Goal: Task Accomplishment & Management: Manage account settings

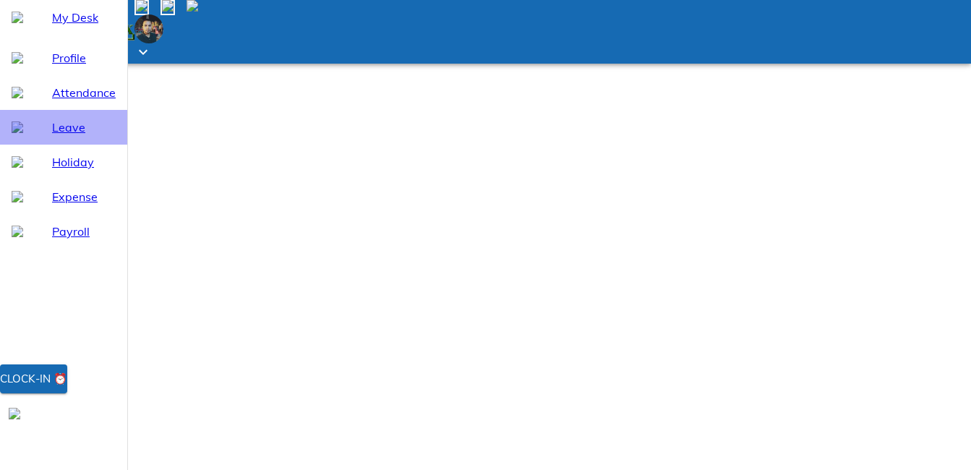
click at [61, 136] on span "Leave" at bounding box center [84, 127] width 64 height 17
select select "9"
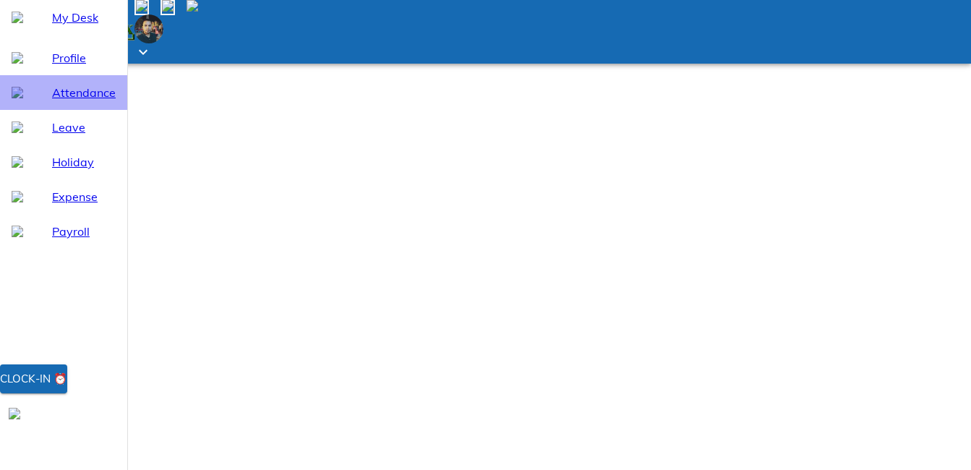
click at [64, 101] on span "Attendance" at bounding box center [84, 92] width 64 height 17
select select "9"
click at [58, 75] on div "Profile" at bounding box center [63, 57] width 127 height 35
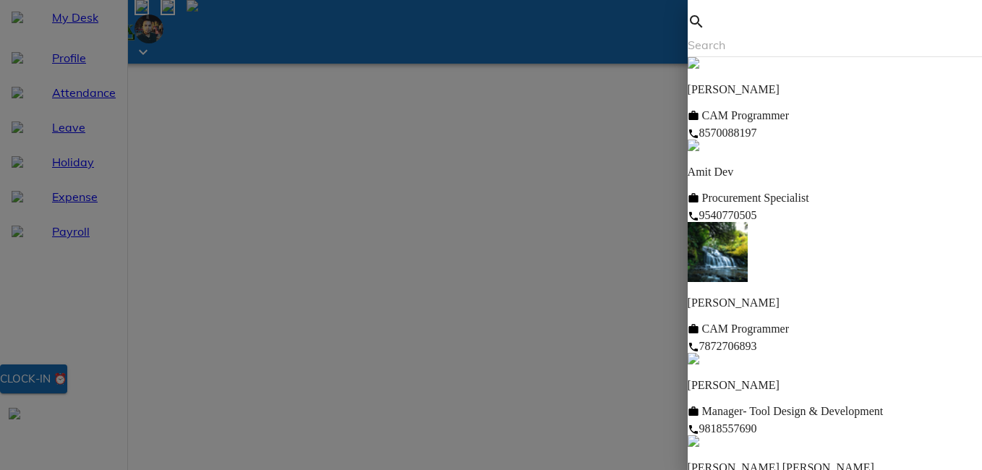
scroll to position [372, 0]
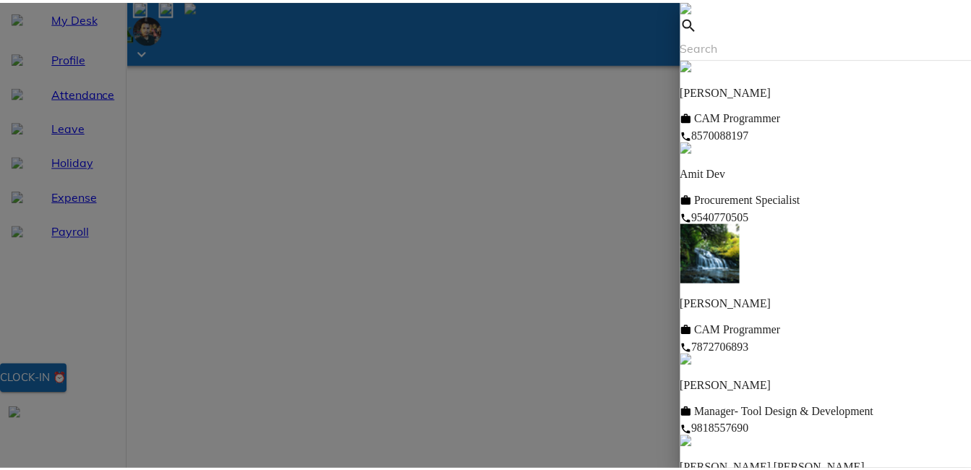
scroll to position [0, 0]
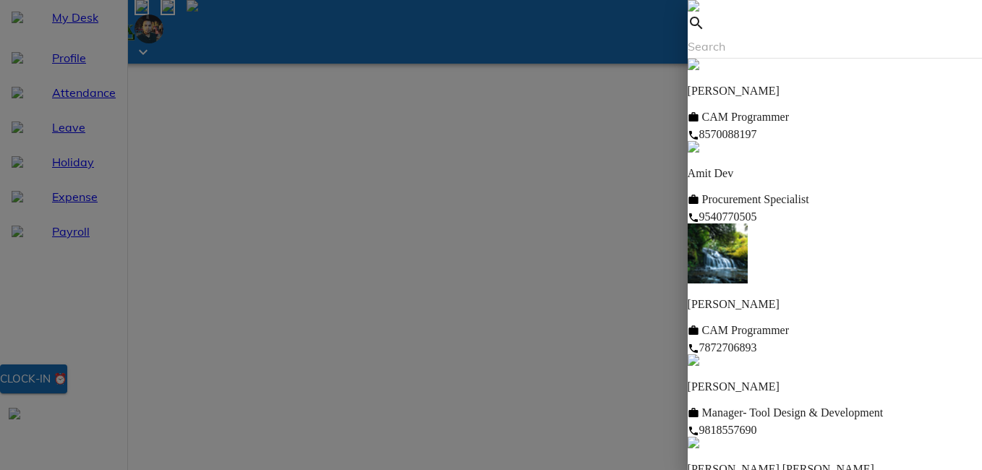
click at [699, 12] on img at bounding box center [694, 6] width 12 height 12
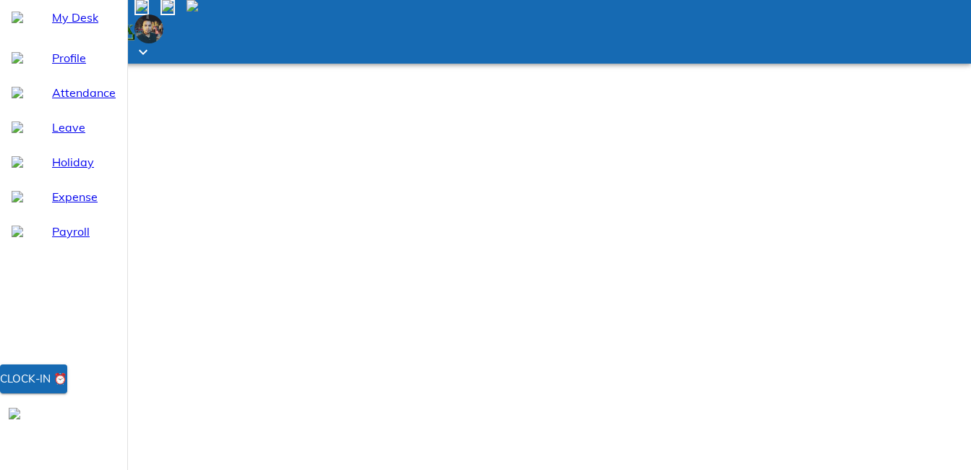
click at [60, 136] on span "Leave" at bounding box center [84, 127] width 64 height 17
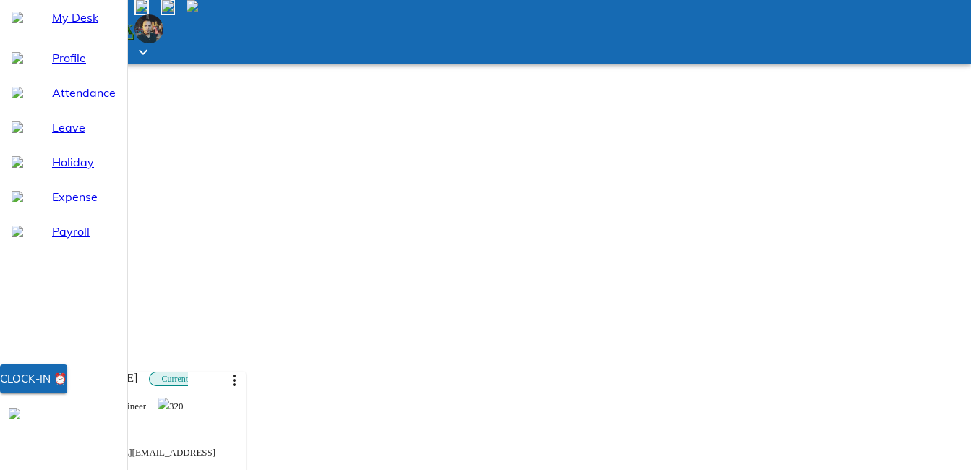
select select "9"
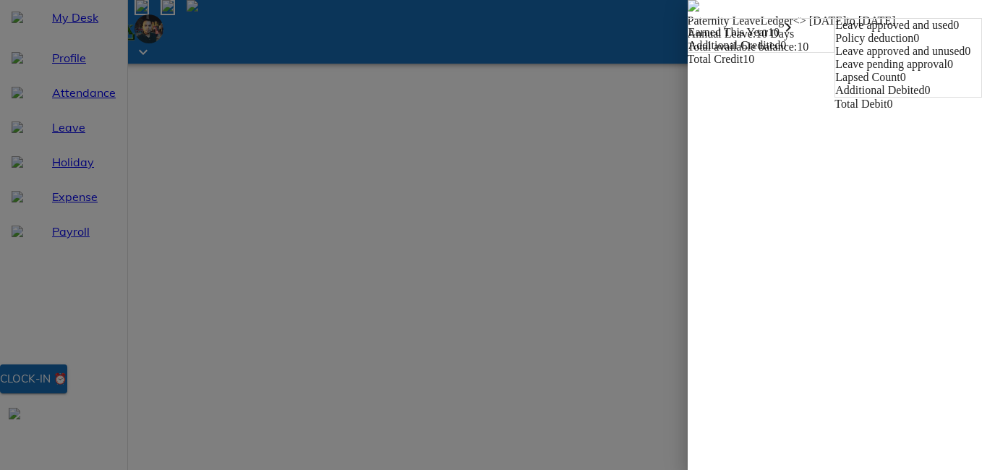
click at [780, 36] on icon "keyboard_arrow_right" at bounding box center [788, 27] width 17 height 17
click at [688, 12] on img at bounding box center [694, 6] width 12 height 12
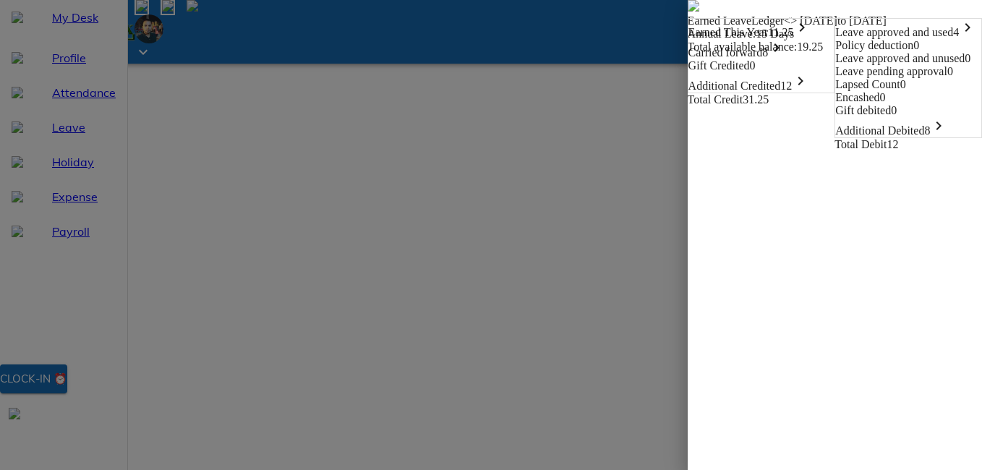
click at [792, 90] on icon "keyboard_arrow_right" at bounding box center [800, 80] width 17 height 17
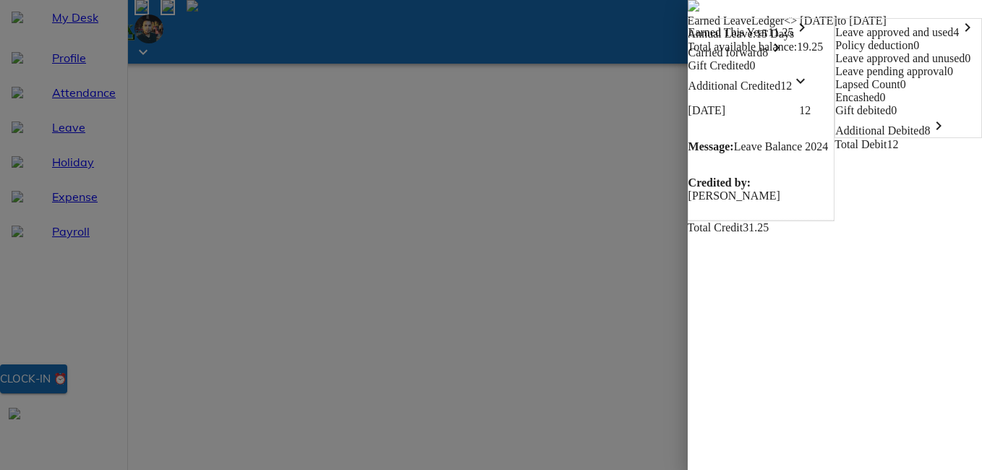
click at [688, 12] on img at bounding box center [694, 6] width 12 height 12
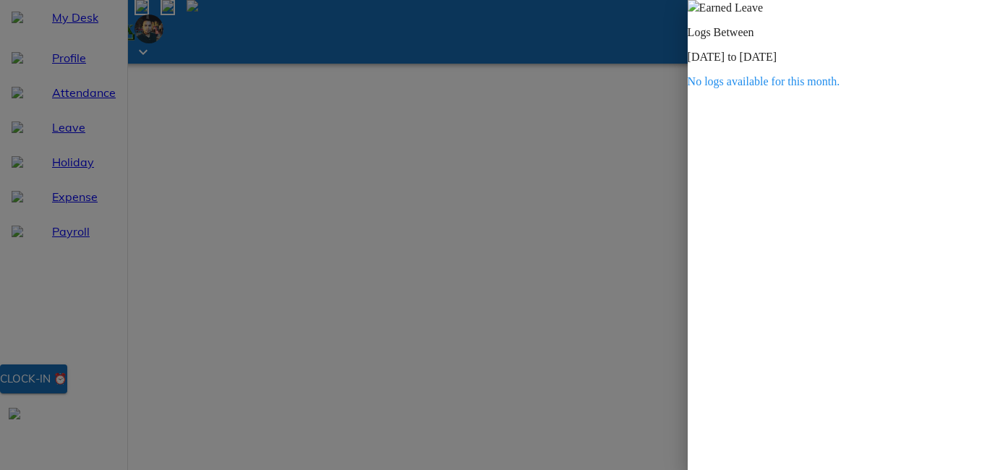
click at [717, 88] on p "No logs available for this month." at bounding box center [835, 81] width 294 height 13
click at [699, 14] on span at bounding box center [694, 7] width 12 height 12
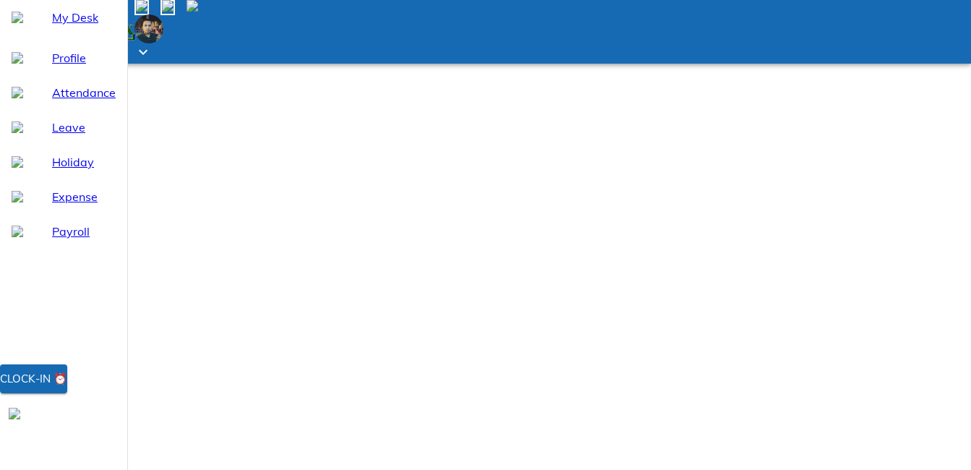
scroll to position [116, 0]
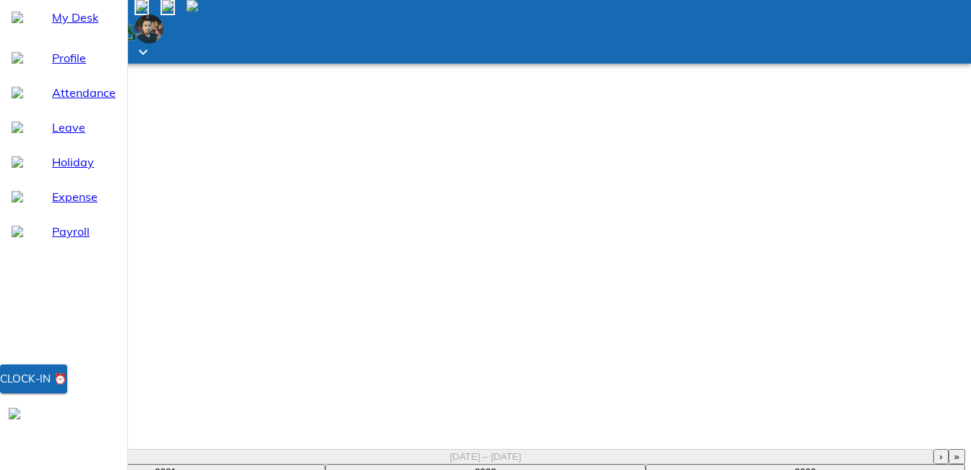
drag, startPoint x: 818, startPoint y: 358, endPoint x: 795, endPoint y: 364, distance: 23.3
click at [65, 171] on span "Holiday" at bounding box center [84, 161] width 64 height 17
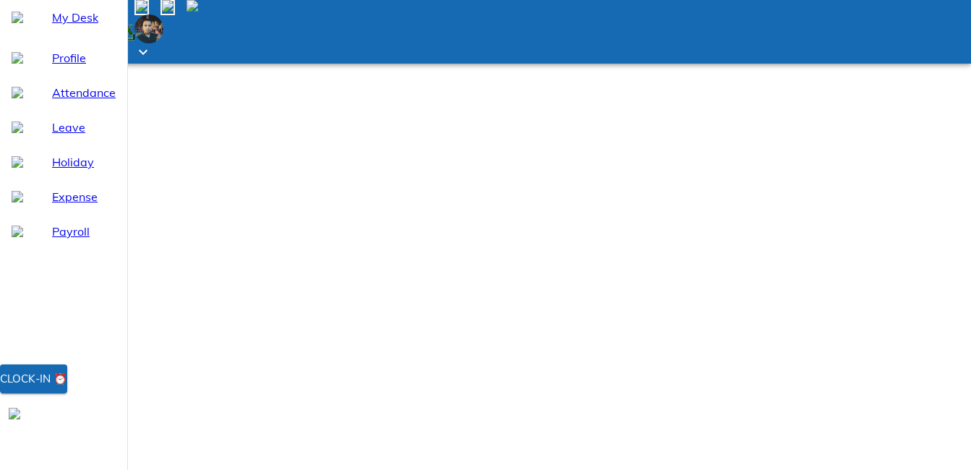
scroll to position [30, 0]
